Goal: Task Accomplishment & Management: Complete application form

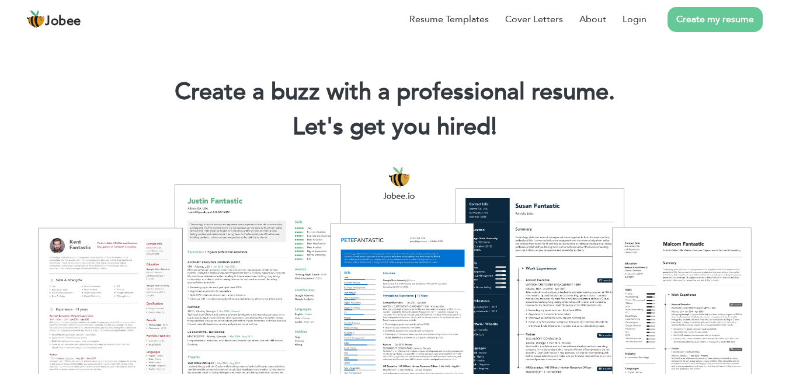
click at [704, 20] on link "Create my resume" at bounding box center [715, 19] width 95 height 25
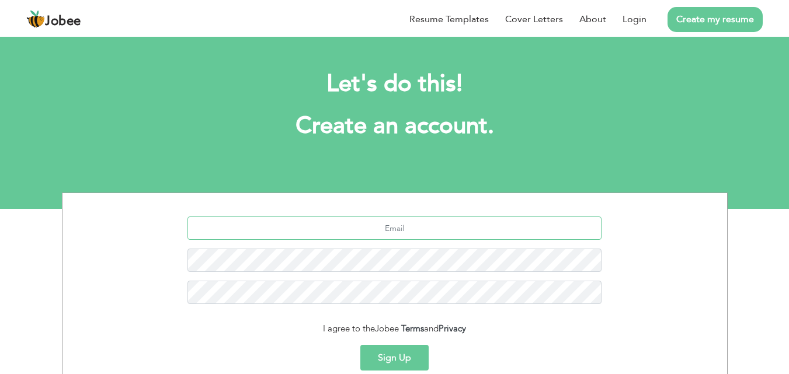
click at [364, 224] on input "text" at bounding box center [394, 228] width 414 height 23
type input "[EMAIL_ADDRESS][DOMAIN_NAME]"
drag, startPoint x: 350, startPoint y: 273, endPoint x: 440, endPoint y: 247, distance: 93.7
click at [440, 247] on div "sb4351652@gmail.com" at bounding box center [394, 265] width 647 height 96
click at [378, 353] on button "Sign Up" at bounding box center [394, 358] width 68 height 26
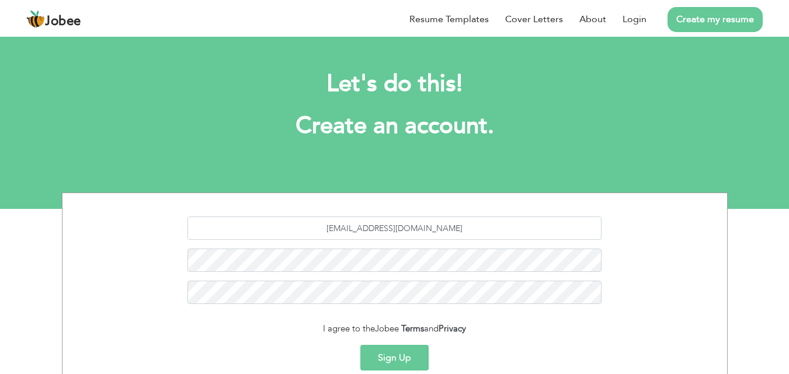
scroll to position [110, 0]
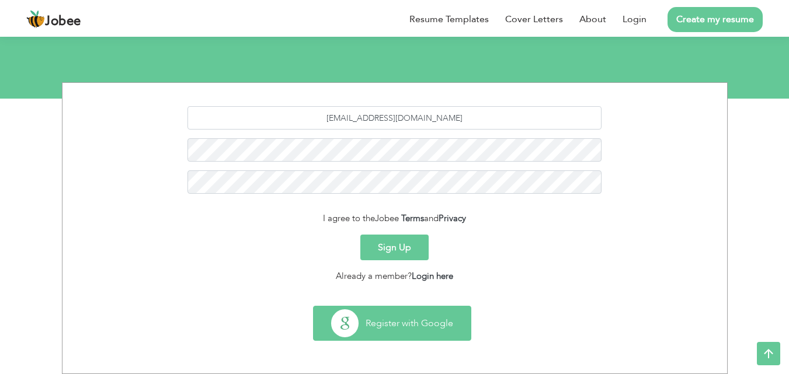
click at [397, 320] on button "Register with Google" at bounding box center [392, 324] width 157 height 34
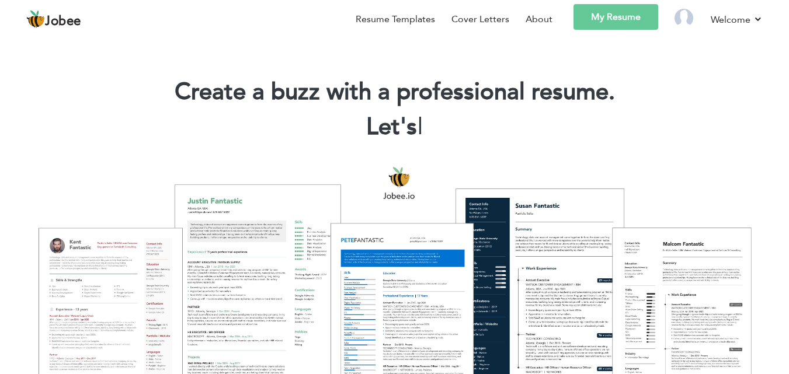
click at [620, 9] on link "My Resume" at bounding box center [616, 17] width 85 height 26
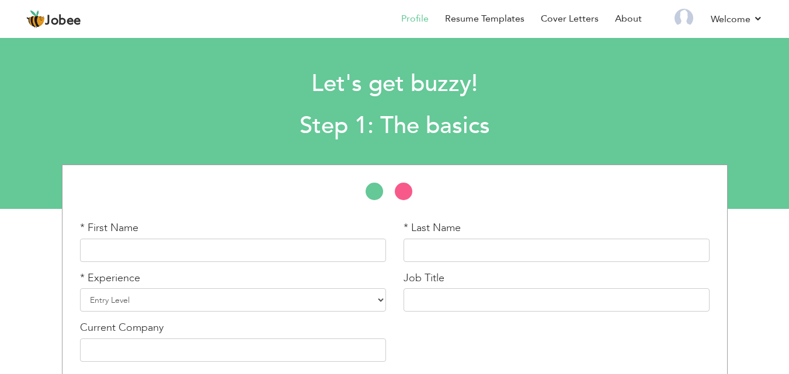
scroll to position [50, 0]
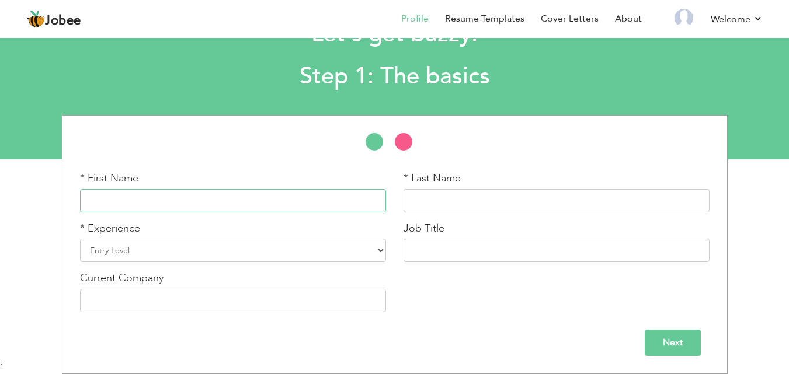
click at [165, 194] on input "text" at bounding box center [233, 200] width 306 height 23
type input "shazia"
click at [534, 199] on input "text" at bounding box center [557, 200] width 306 height 23
type input "b"
type input "bibi"
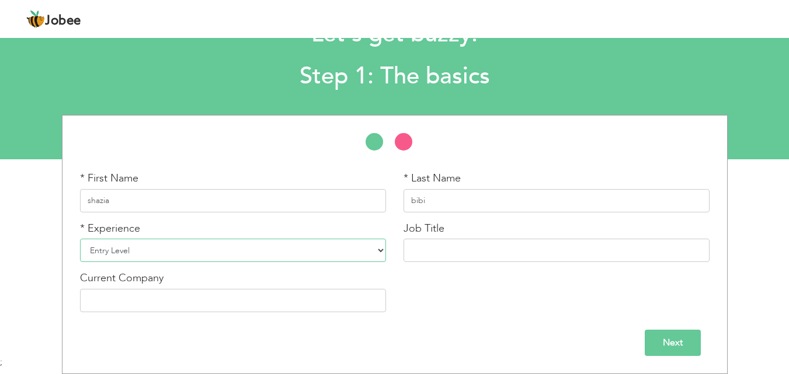
click at [248, 245] on select "Entry Level Less than 1 Year 1 Year 2 Years 3 Years 4 Years 5 Years 6 Years 7 Y…" at bounding box center [233, 250] width 306 height 23
select select "3"
click at [80, 239] on select "Entry Level Less than 1 Year 1 Year 2 Years 3 Years 4 Years 5 Years 6 Years 7 Y…" at bounding box center [233, 250] width 306 height 23
click at [485, 252] on input "text" at bounding box center [557, 250] width 306 height 23
